Goal: Information Seeking & Learning: Learn about a topic

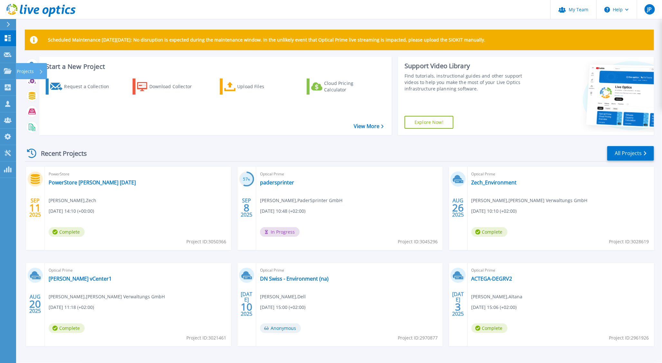
click at [5, 68] on link "Projects Projects" at bounding box center [8, 71] width 16 height 16
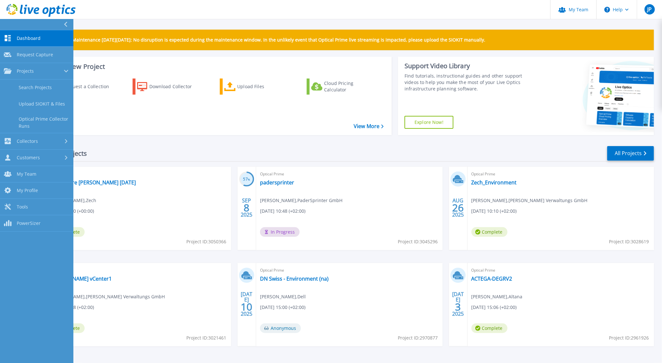
click at [24, 83] on link "Search Projects" at bounding box center [36, 87] width 73 height 16
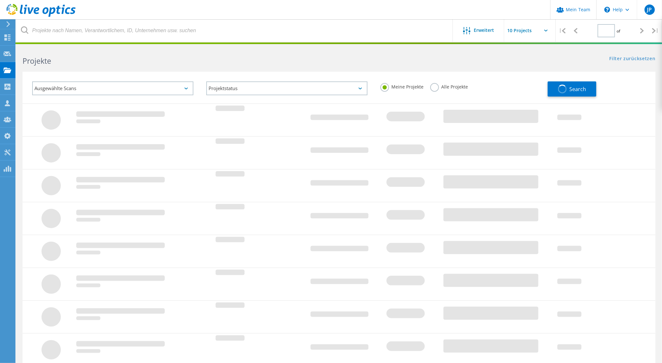
type input "1"
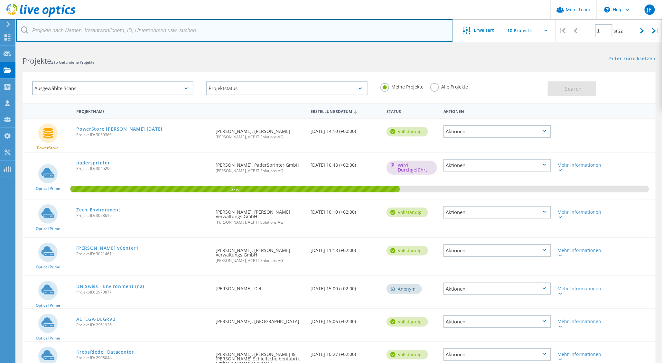
click at [145, 32] on input "text" at bounding box center [234, 30] width 437 height 23
type input "schelling"
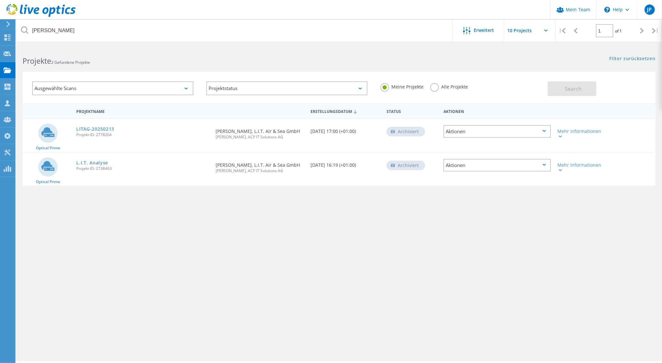
click at [95, 128] on link "LITAG-20250213" at bounding box center [95, 129] width 38 height 5
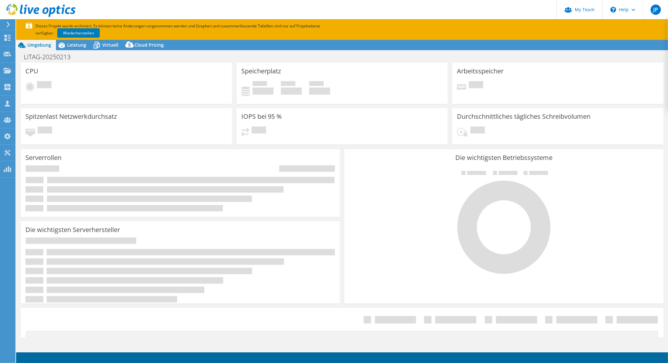
select select "USD"
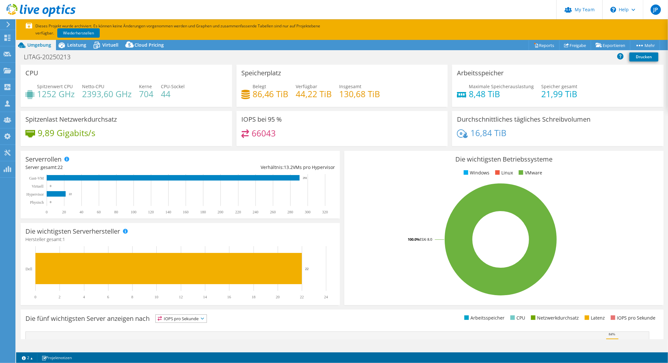
click at [73, 44] on span "Leistung" at bounding box center [76, 45] width 19 height 6
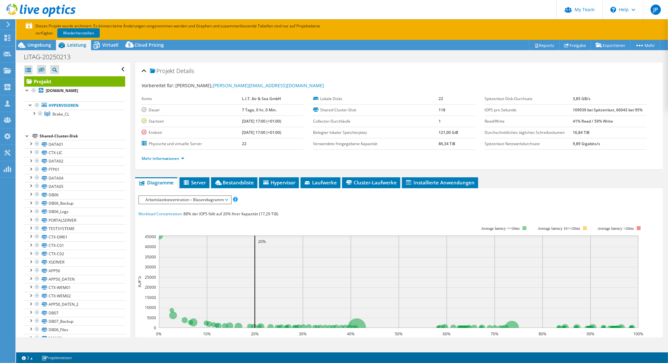
drag, startPoint x: 566, startPoint y: 110, endPoint x: 615, endPoint y: 113, distance: 48.6
click at [615, 113] on tr "IOPS pro Sekunde 109939 bei Spitzenlast, 66043 bei 95%" at bounding box center [565, 109] width 162 height 11
click at [615, 113] on td "109939 bei Spitzenlast, 66043 bei 95%" at bounding box center [610, 109] width 74 height 11
drag, startPoint x: 645, startPoint y: 111, endPoint x: 583, endPoint y: 109, distance: 62.4
click at [583, 110] on div "Spitzenlast Disk-Durchsatz 3,85 GB/s IOPS pro Sekunde 109939 bei Spitzenlast, 6…" at bounding box center [569, 121] width 171 height 56
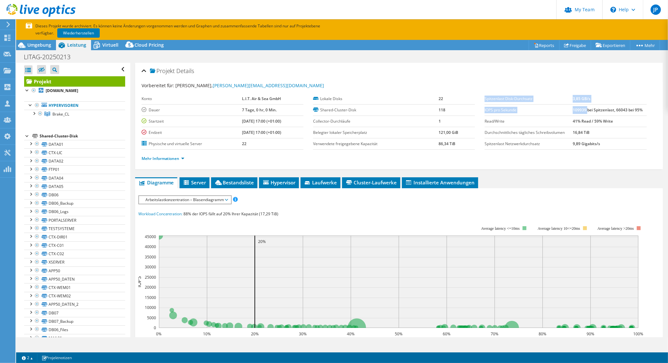
click at [583, 109] on b "109939 bei Spitzenlast, 66043 bei 95%" at bounding box center [608, 109] width 70 height 5
click at [573, 109] on b "109939 bei Spitzenlast, 66043 bei 95%" at bounding box center [608, 109] width 70 height 5
drag, startPoint x: 568, startPoint y: 108, endPoint x: 634, endPoint y: 110, distance: 66.6
click at [634, 110] on b "109939 bei Spitzenlast, 66043 bei 95%" at bounding box center [608, 109] width 70 height 5
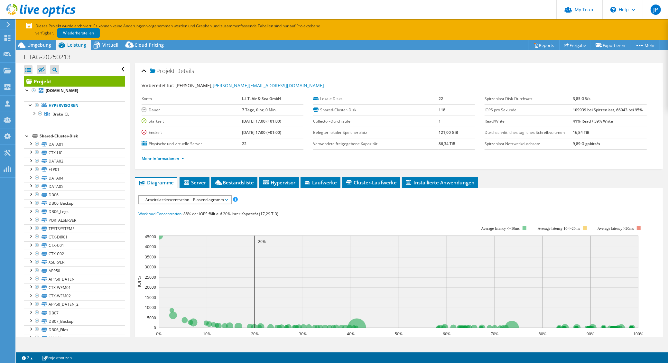
click at [635, 110] on b "109939 bei Spitzenlast, 66043 bei 95%" at bounding box center [608, 109] width 70 height 5
drag, startPoint x: 637, startPoint y: 109, endPoint x: 565, endPoint y: 111, distance: 72.7
click at [565, 111] on tr "IOPS pro Sekunde 109939 bei Spitzenlast, 66043 bei 95%" at bounding box center [565, 109] width 162 height 11
click at [565, 110] on label "IOPS pro Sekunde" at bounding box center [528, 110] width 88 height 6
click at [581, 109] on b "109939 bei Spitzenlast, 66043 bei 95%" at bounding box center [608, 109] width 70 height 5
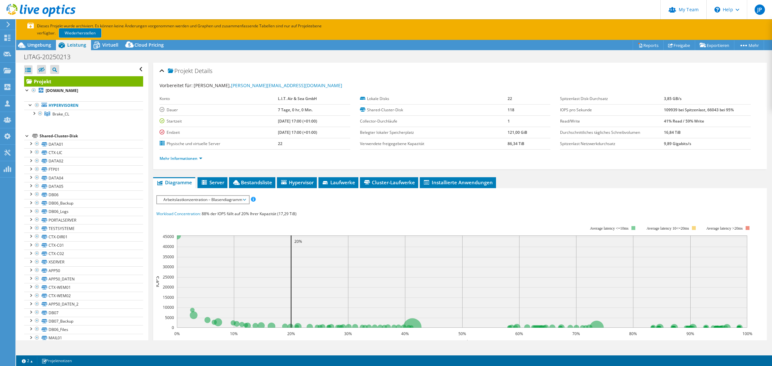
click at [74, 33] on link "Wiederherstellen" at bounding box center [80, 32] width 42 height 9
click at [600, 188] on ul "Diagramme Server Bestandsliste Hypervisor Laufwerke Cluster-Laufwerke Installie…" at bounding box center [460, 182] width 614 height 11
click at [216, 196] on span "Arbeitslastkonzentration – Blasendiagramm" at bounding box center [202, 200] width 85 height 8
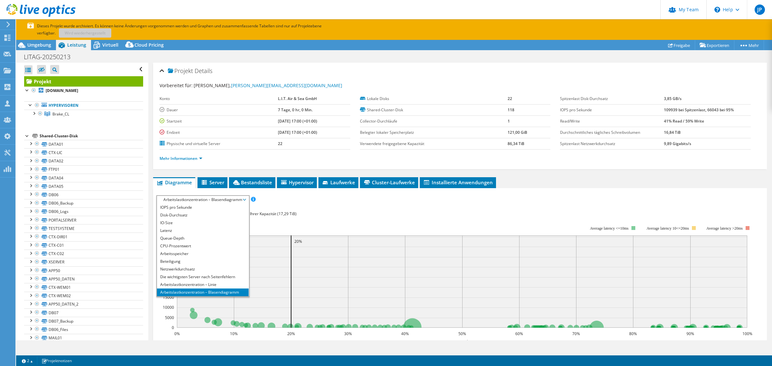
click at [176, 208] on li "IOPS pro Sekunde" at bounding box center [203, 208] width 92 height 8
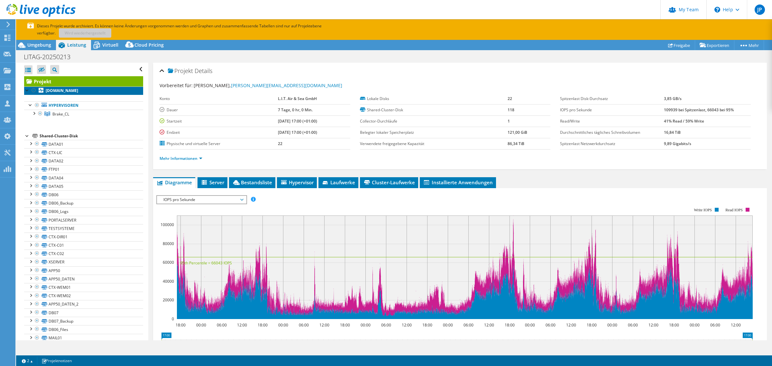
click at [73, 92] on b "[DOMAIN_NAME]" at bounding box center [62, 90] width 32 height 5
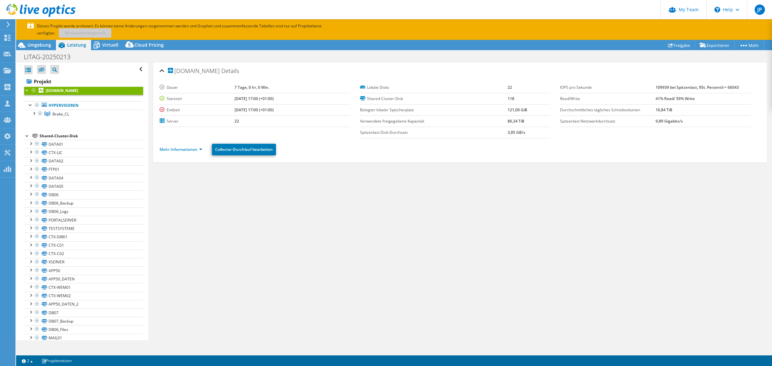
click at [63, 117] on link "Brake_CL" at bounding box center [83, 114] width 119 height 8
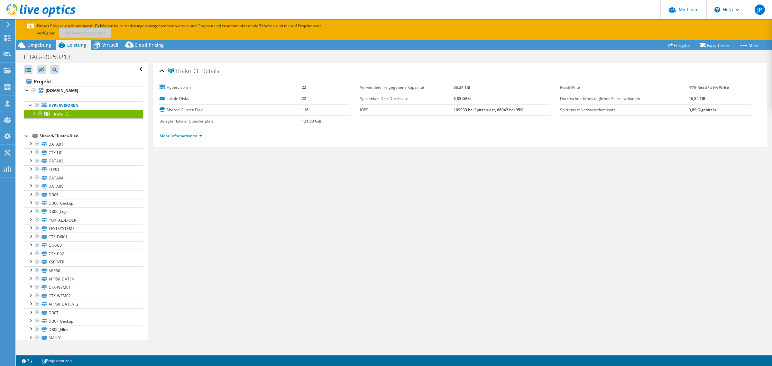
drag, startPoint x: 762, startPoint y: 190, endPoint x: 705, endPoint y: 171, distance: 59.8
click at [667, 190] on div "Brake_CL Details Hypervisoren 22 Lokale Disks 22 Shared-Cluster-Disk 118 Belegt…" at bounding box center [459, 202] width 623 height 278
click at [78, 91] on b "[DOMAIN_NAME]" at bounding box center [62, 90] width 32 height 5
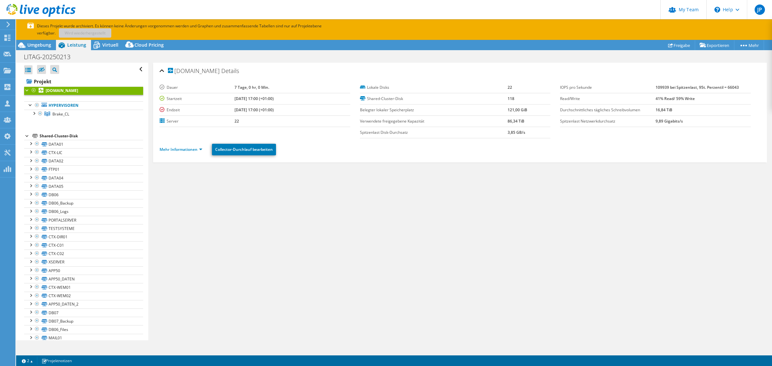
click at [58, 116] on span "Brake_CL" at bounding box center [60, 113] width 17 height 5
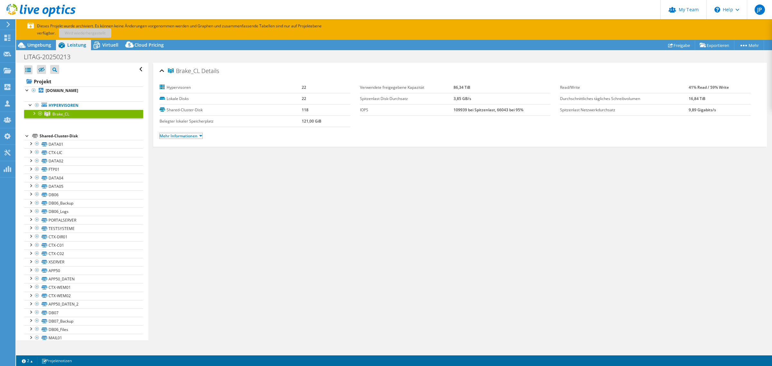
click at [179, 138] on link "Mehr Informationen" at bounding box center [181, 135] width 43 height 5
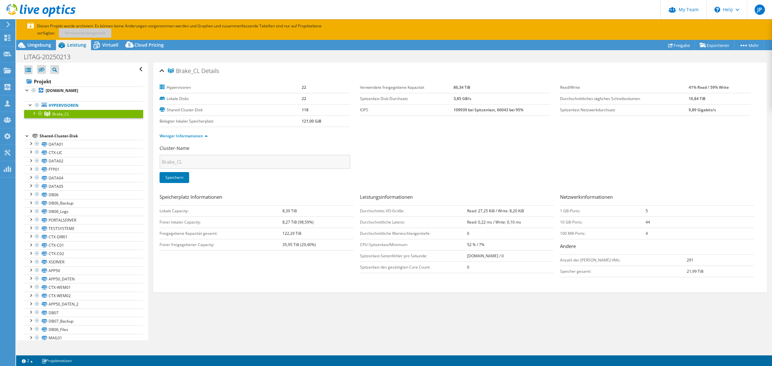
click at [32, 44] on span "Umgebung" at bounding box center [39, 45] width 24 height 6
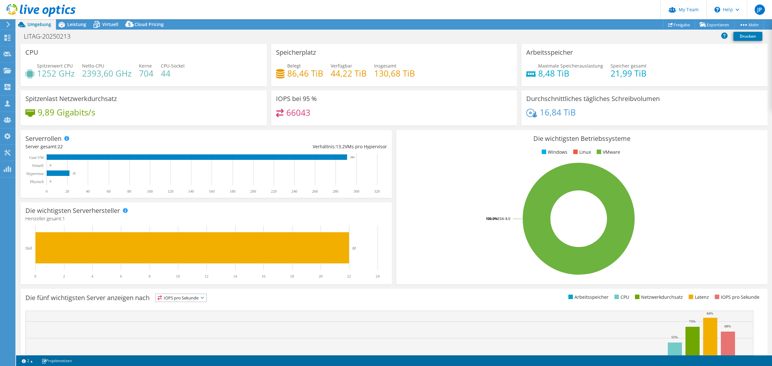
click at [73, 24] on span "Leistung" at bounding box center [76, 24] width 19 height 6
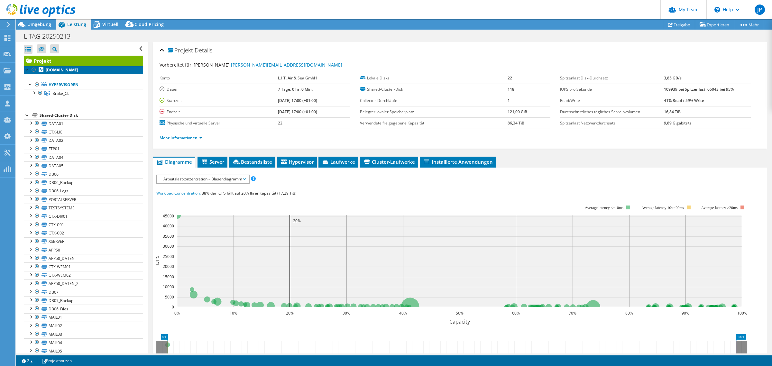
click at [76, 71] on b "[DOMAIN_NAME]" at bounding box center [62, 69] width 32 height 5
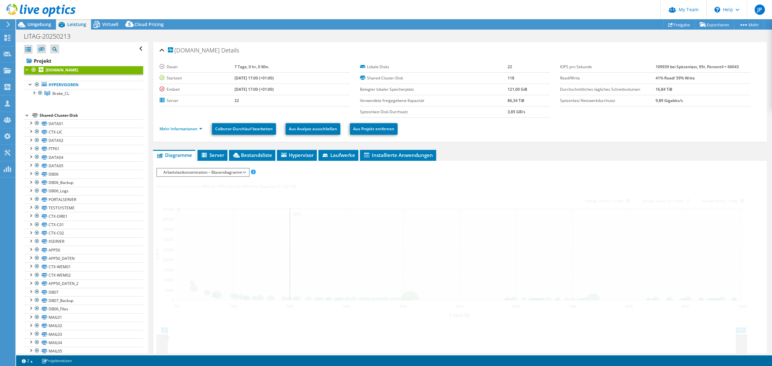
click at [201, 171] on span "Arbeitslastkonzentration – Blasendiagramm" at bounding box center [202, 173] width 85 height 8
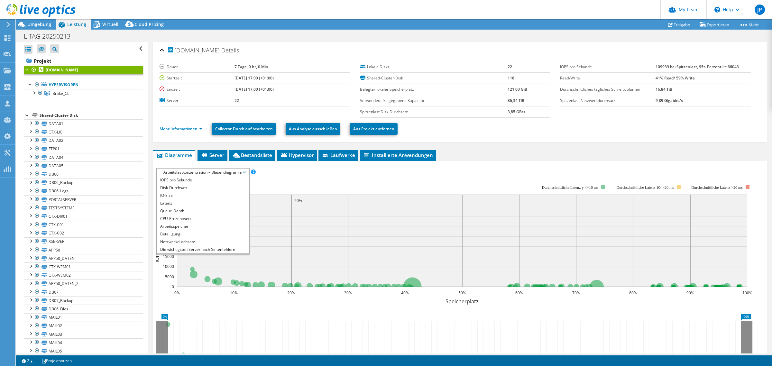
click at [196, 178] on li "IOPS pro Sekunde" at bounding box center [203, 180] width 92 height 8
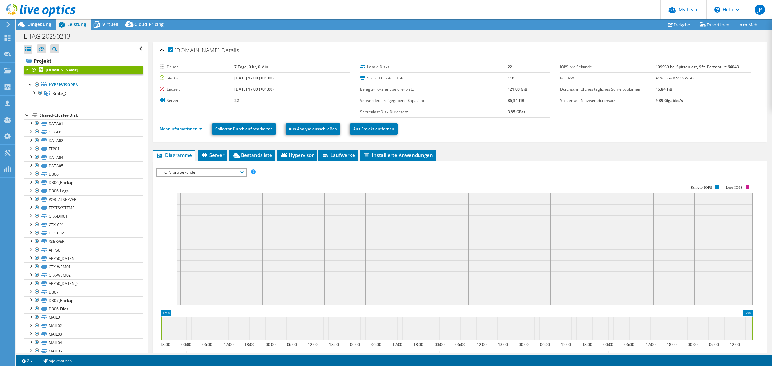
click at [192, 171] on span "IOPS pro Sekunde" at bounding box center [201, 173] width 83 height 8
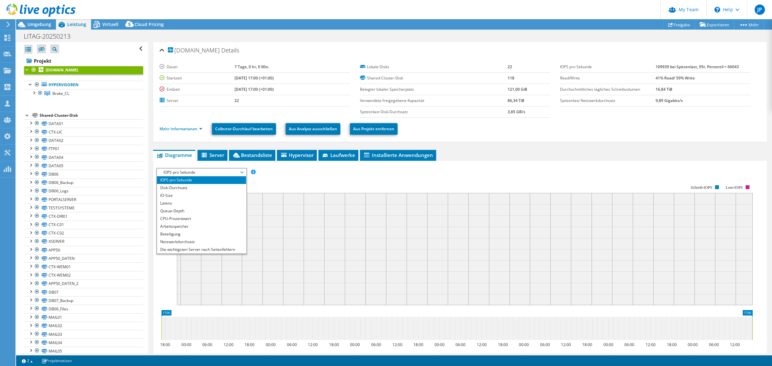
click at [198, 187] on li "Disk-Durchsatz" at bounding box center [201, 188] width 89 height 8
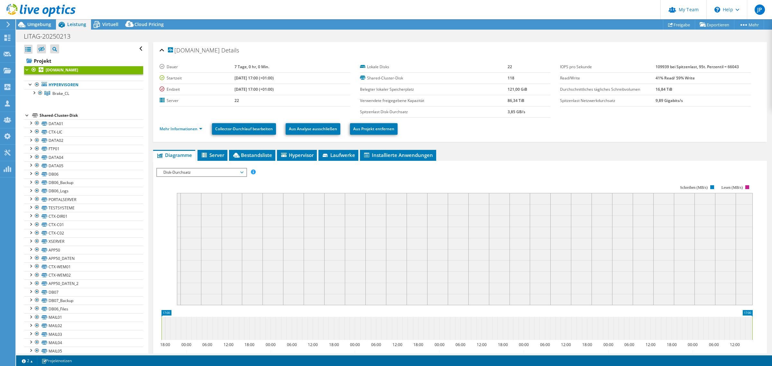
click at [206, 175] on span "Disk-Durchsatz" at bounding box center [201, 173] width 83 height 8
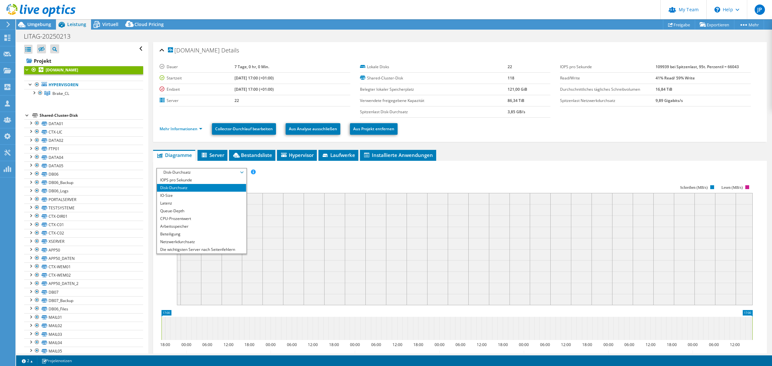
click at [200, 193] on li "IO-Size" at bounding box center [201, 196] width 89 height 8
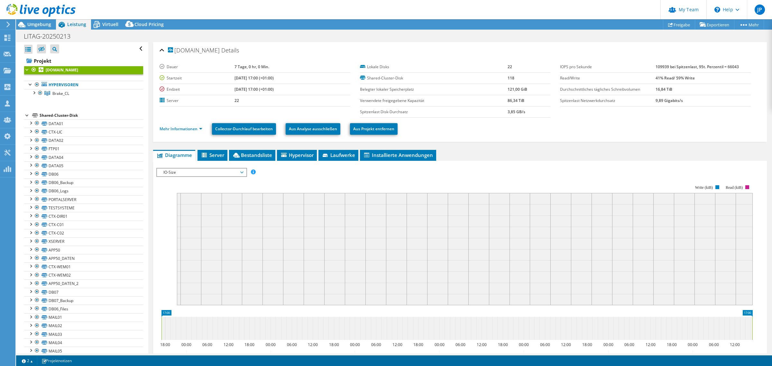
click at [294, 268] on rect at bounding box center [465, 249] width 576 height 112
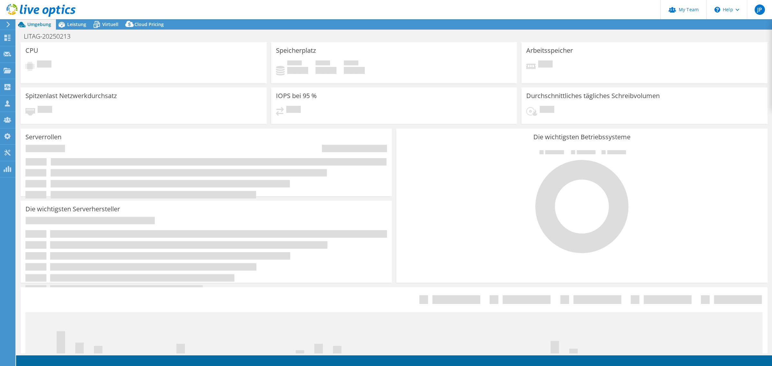
select select "USD"
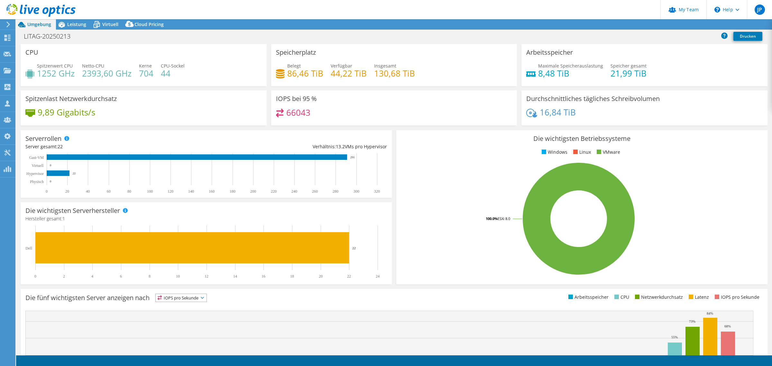
click at [72, 25] on span "Leistung" at bounding box center [76, 24] width 19 height 6
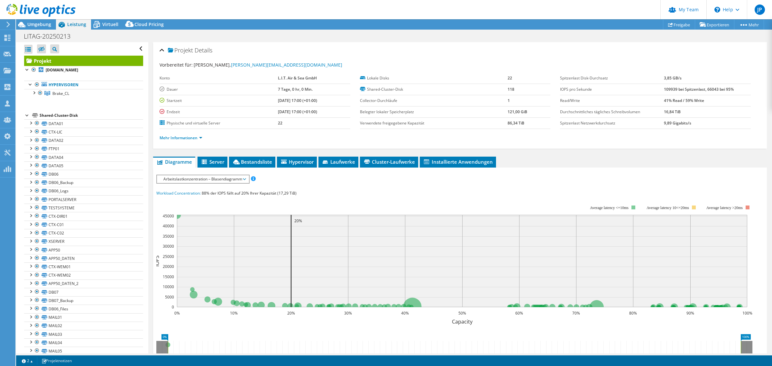
click at [186, 178] on span "Arbeitslastkonzentration – Blasendiagramm" at bounding box center [202, 179] width 85 height 8
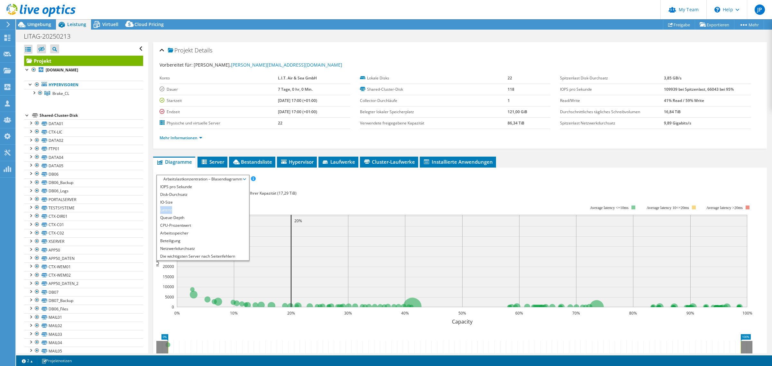
drag, startPoint x: 183, startPoint y: 207, endPoint x: 184, endPoint y: 203, distance: 4.5
click at [184, 203] on ul "IOPS pro Sekunde Disk-Durchsatz IO-Size Latenz Queue-Depth CPU-Prozentwert Arbe…" at bounding box center [203, 221] width 92 height 77
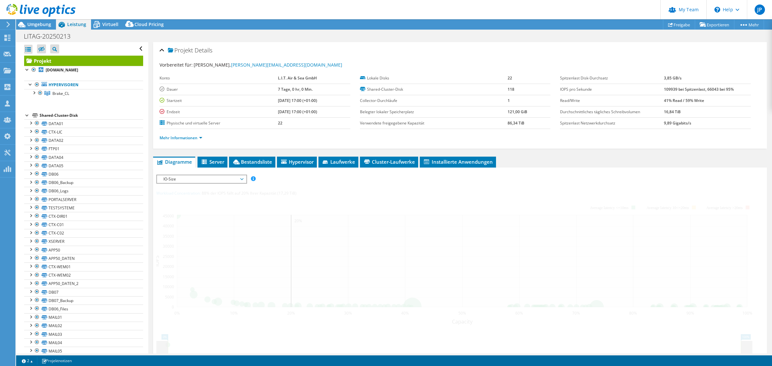
click at [185, 203] on div "IOPS pro Sekunde Disk-Durchsatz IO-Size Latenz Queue-Depth CPU-Prozentwert Arbe…" at bounding box center [459, 294] width 607 height 238
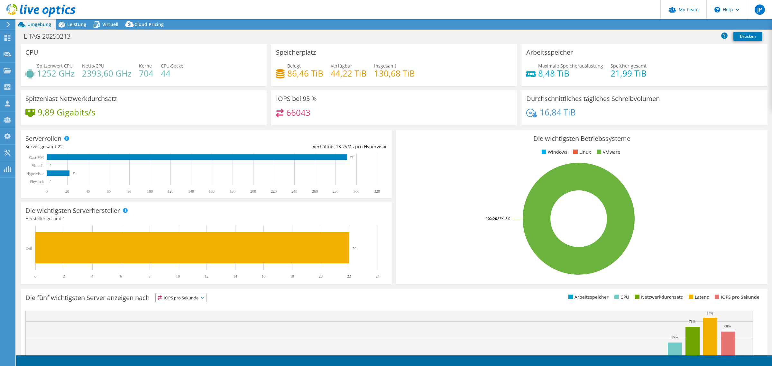
select select "USD"
